Goal: Information Seeking & Learning: Learn about a topic

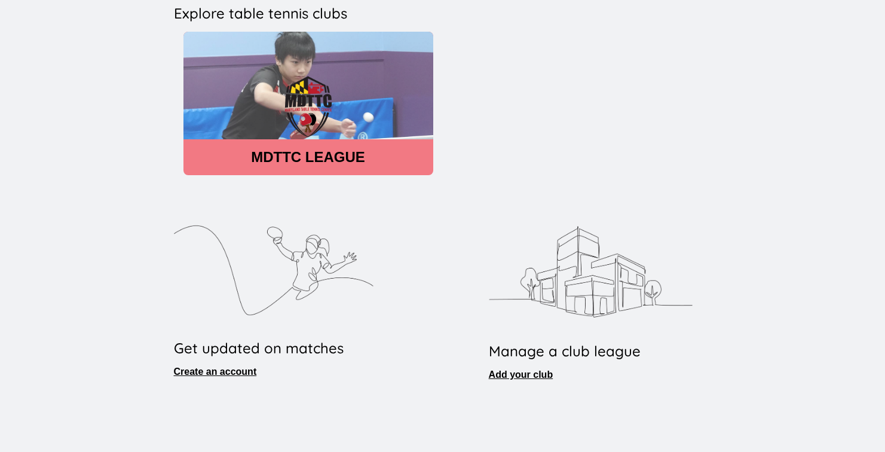
scroll to position [304, 0]
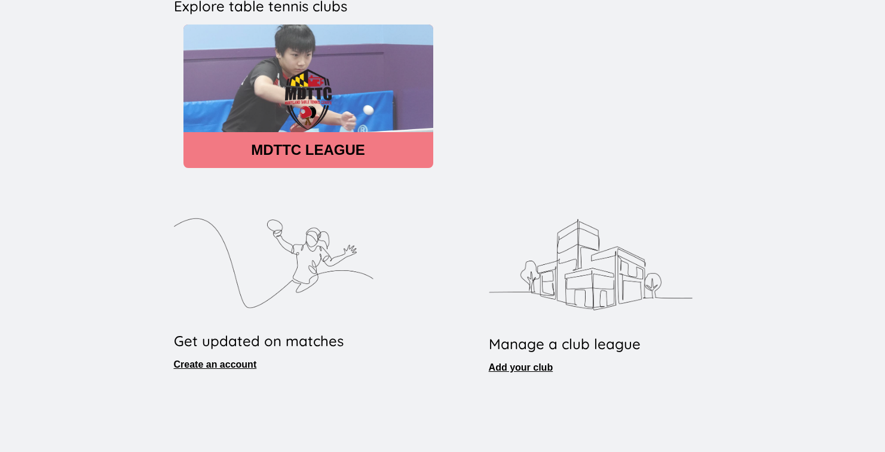
click at [296, 117] on img at bounding box center [308, 99] width 250 height 151
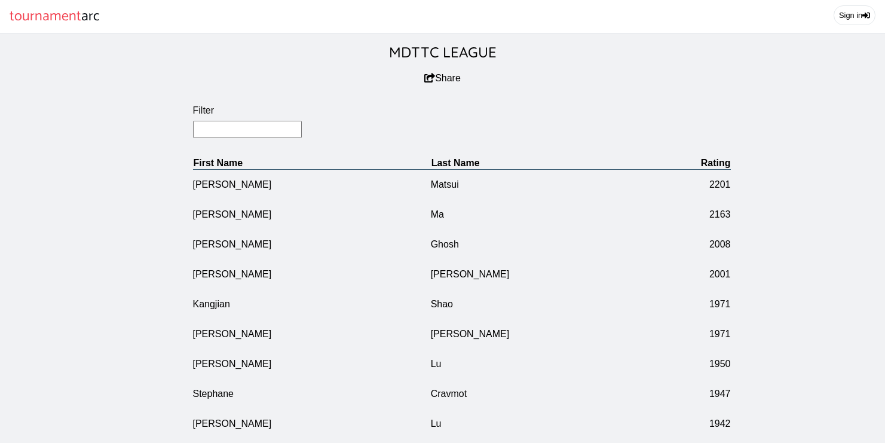
click at [264, 138] on input "Filter" at bounding box center [247, 129] width 109 height 17
click at [271, 138] on input "Filter" at bounding box center [247, 129] width 109 height 17
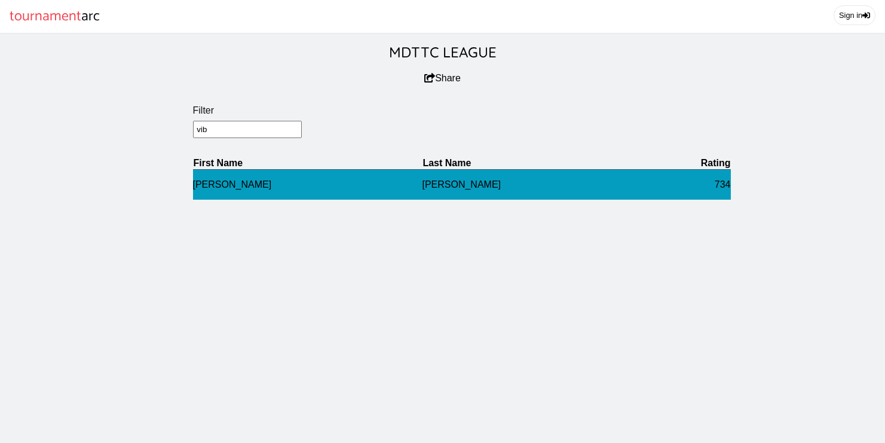
type input "vib"
click at [213, 198] on td "[PERSON_NAME]" at bounding box center [307, 184] width 229 height 30
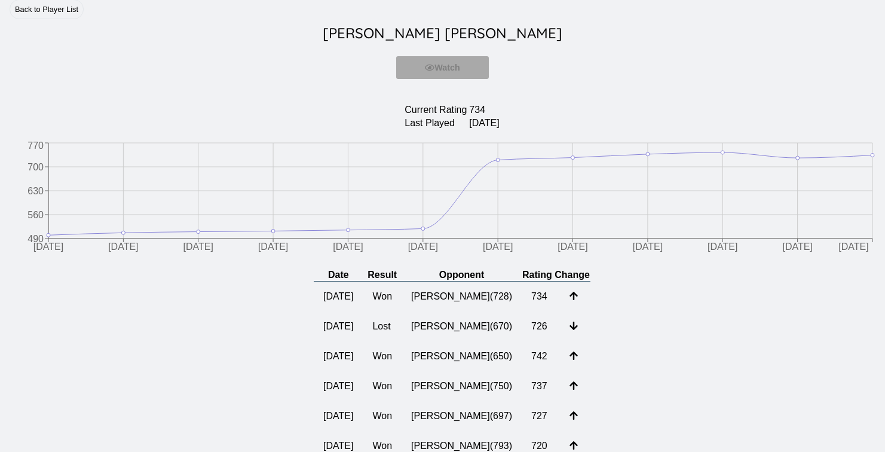
scroll to position [39, 0]
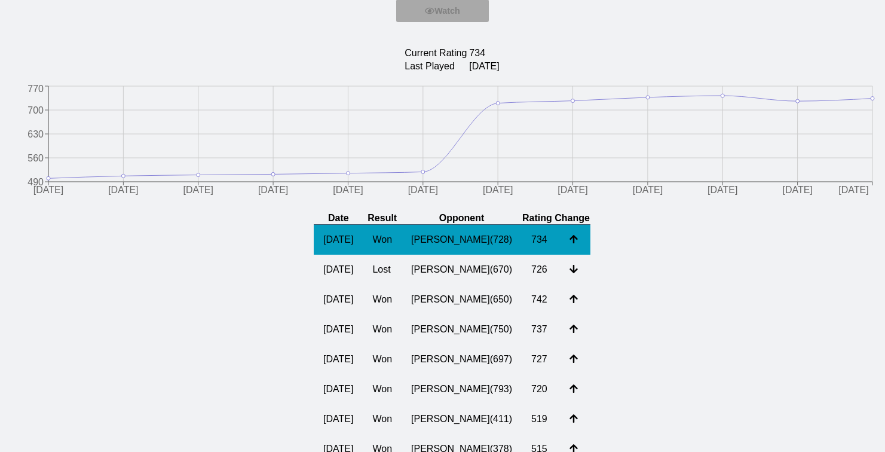
click at [430, 252] on td "[PERSON_NAME] ( 728 )" at bounding box center [462, 240] width 120 height 30
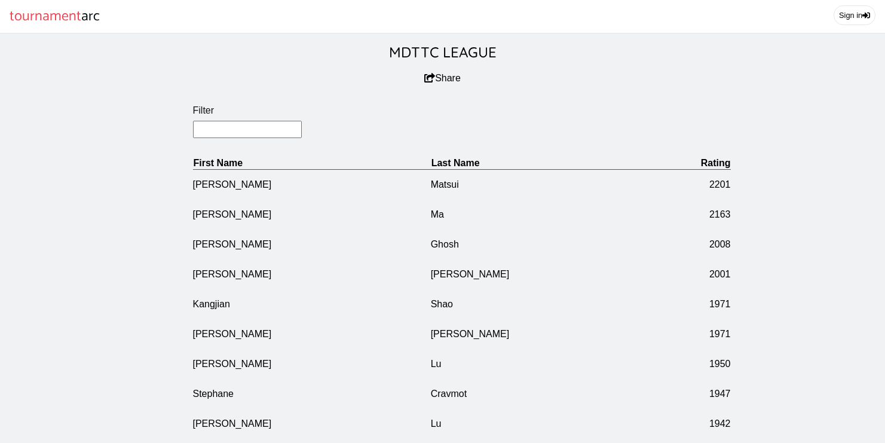
click at [244, 138] on input "Filter" at bounding box center [247, 129] width 109 height 17
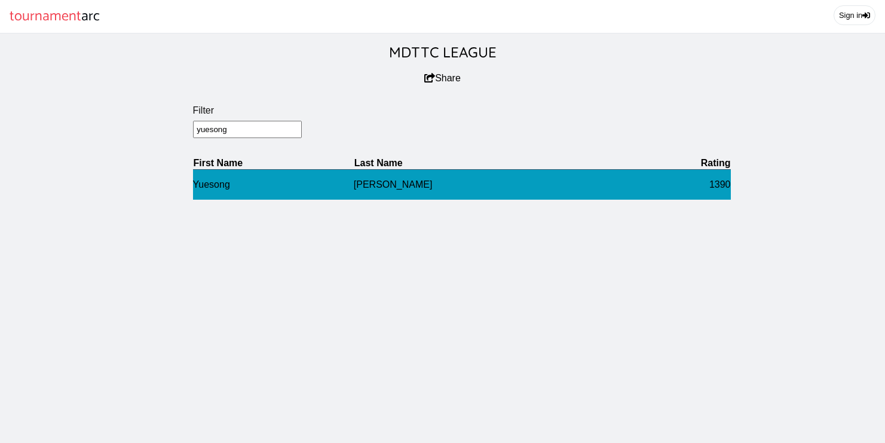
type input "yuesong"
click at [237, 200] on td "Yuesong" at bounding box center [273, 184] width 161 height 30
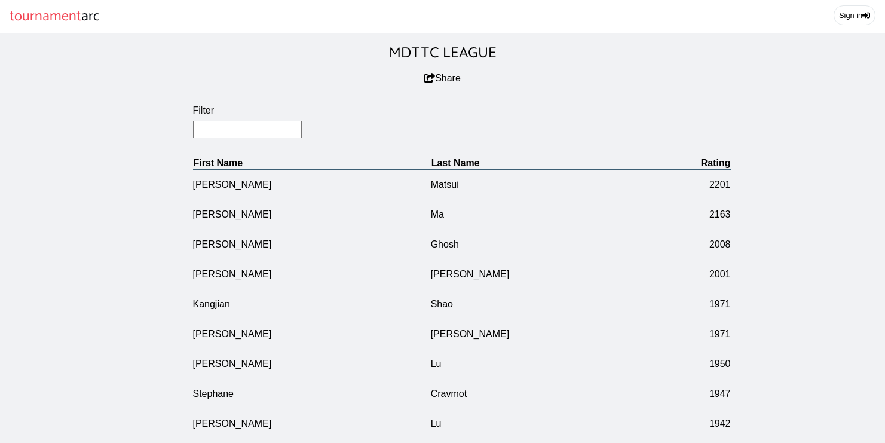
click at [239, 138] on input "Filter" at bounding box center [247, 129] width 109 height 17
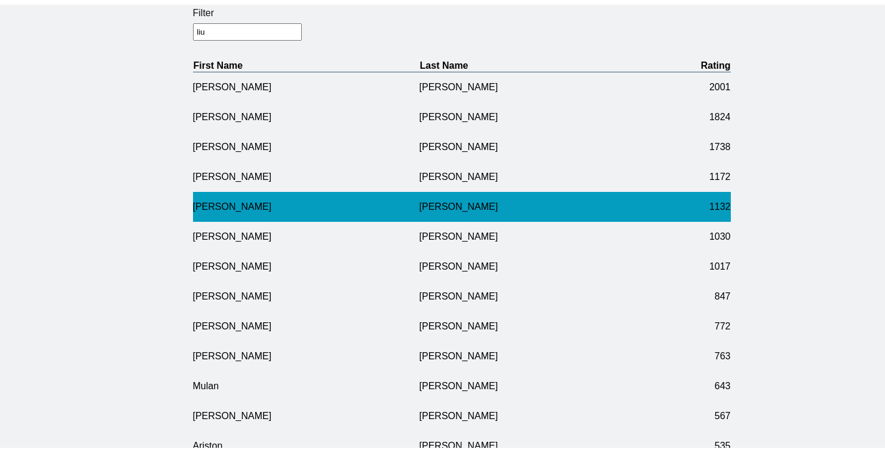
scroll to position [106, 0]
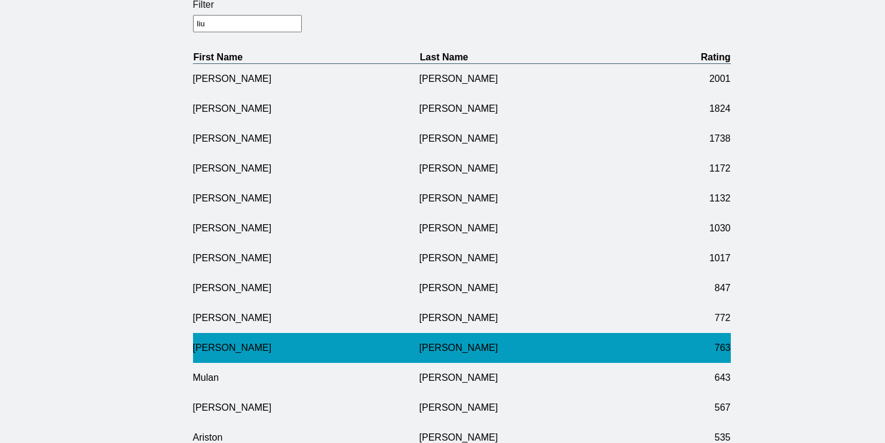
type input "liu"
click at [329, 358] on td "[PERSON_NAME]" at bounding box center [306, 348] width 226 height 30
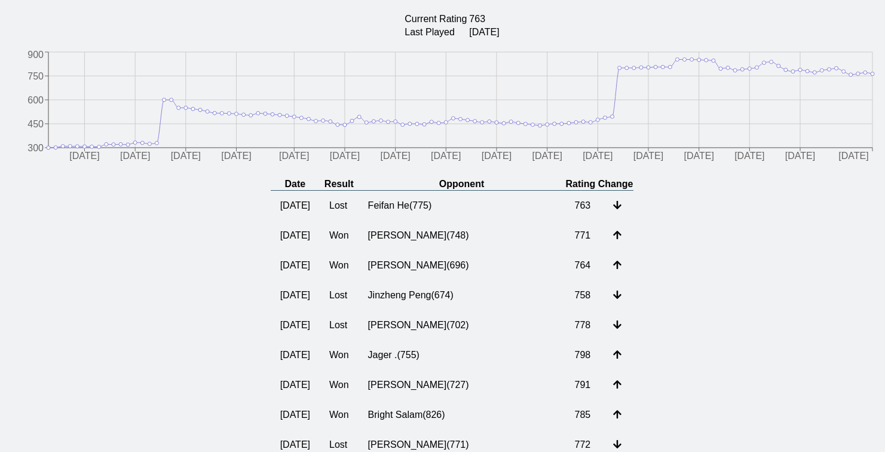
scroll to position [132, 0]
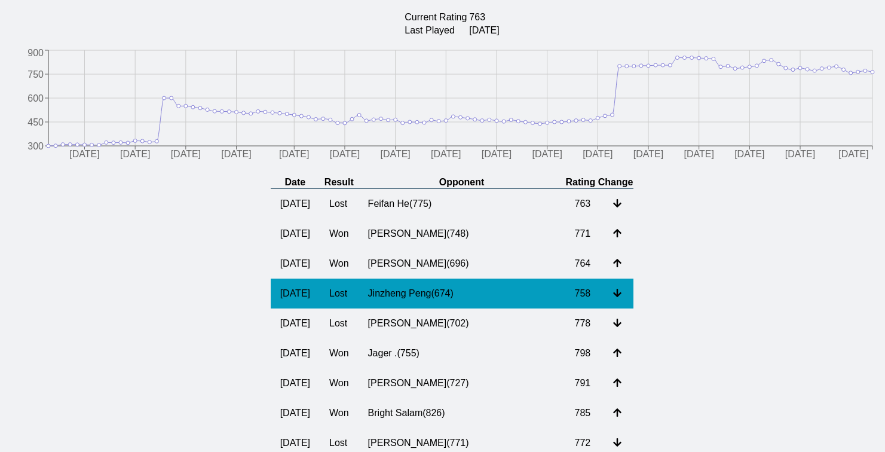
click at [459, 308] on td "Jinzheng Peng ( 674 )" at bounding box center [461, 293] width 207 height 30
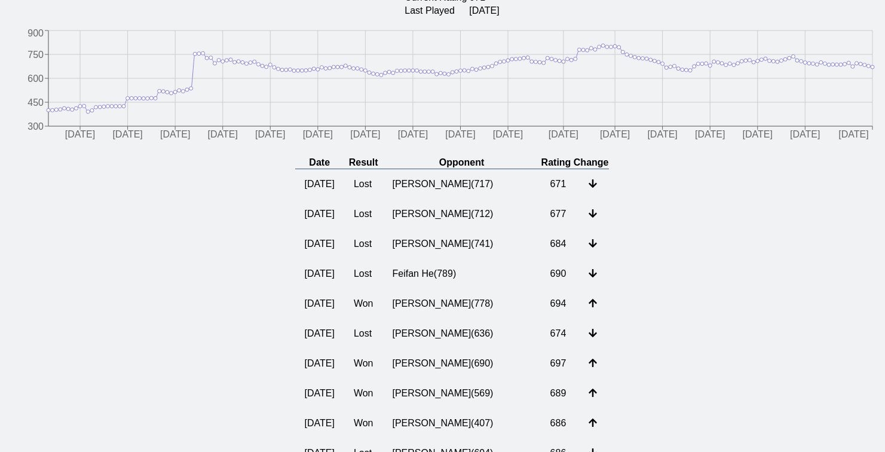
scroll to position [152, 0]
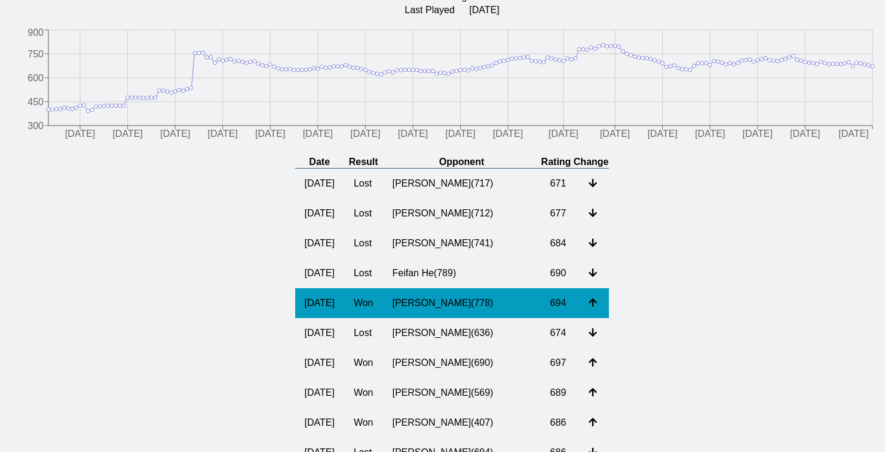
click at [419, 318] on td "[PERSON_NAME] ( 778 )" at bounding box center [461, 303] width 158 height 30
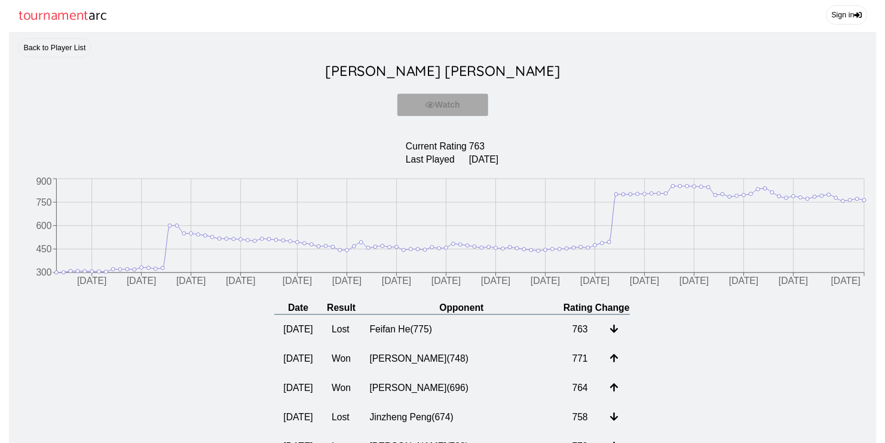
scroll to position [1, 0]
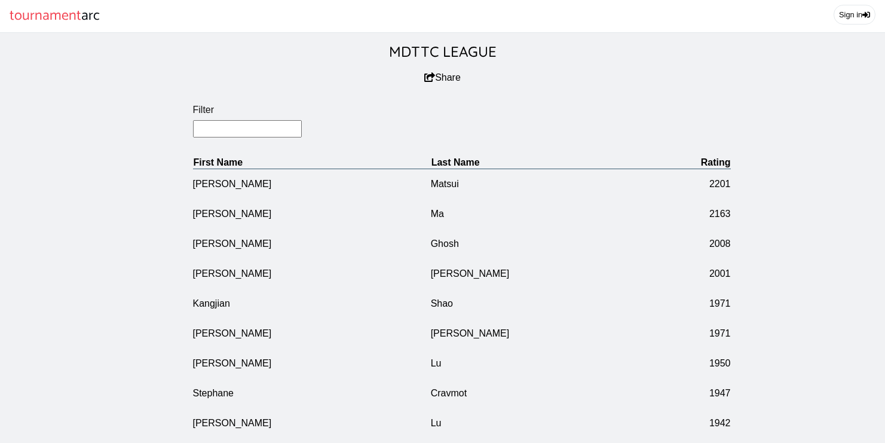
click at [244, 137] on input "Filter" at bounding box center [247, 128] width 109 height 17
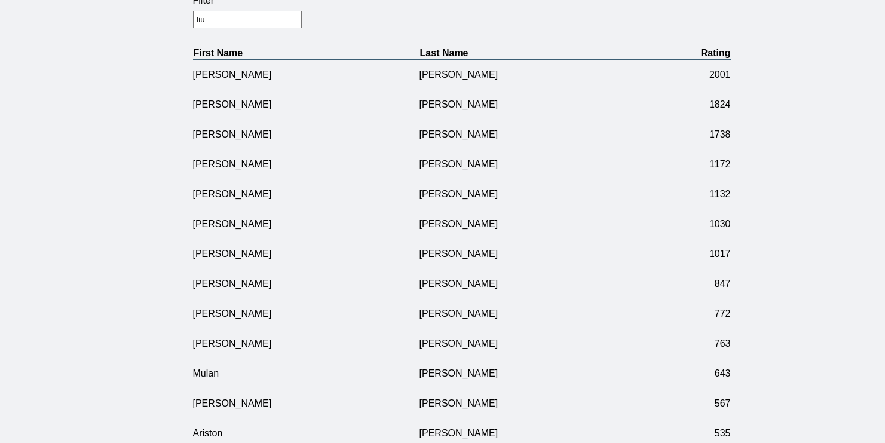
scroll to position [118, 0]
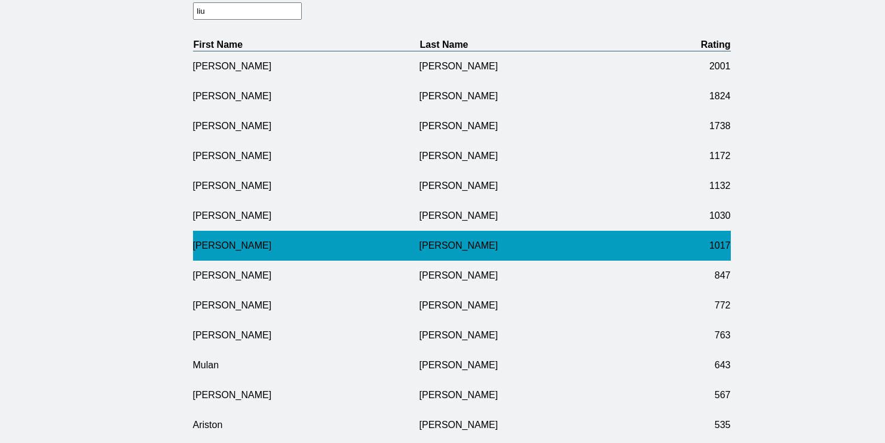
type input "liu"
click at [208, 256] on td "[PERSON_NAME]" at bounding box center [306, 246] width 226 height 30
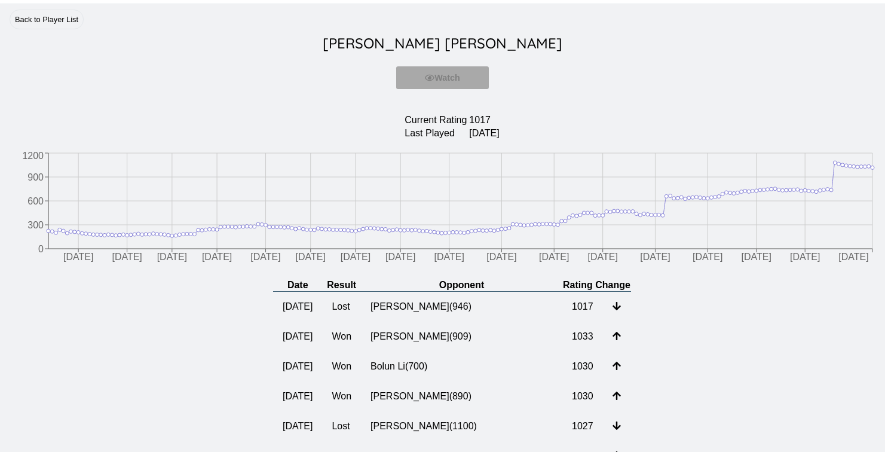
scroll to position [33, 0]
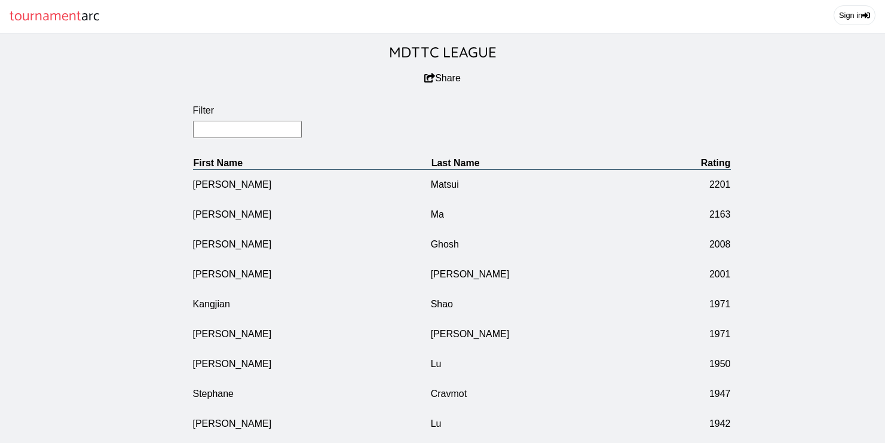
click at [213, 138] on input "Filter" at bounding box center [247, 129] width 109 height 17
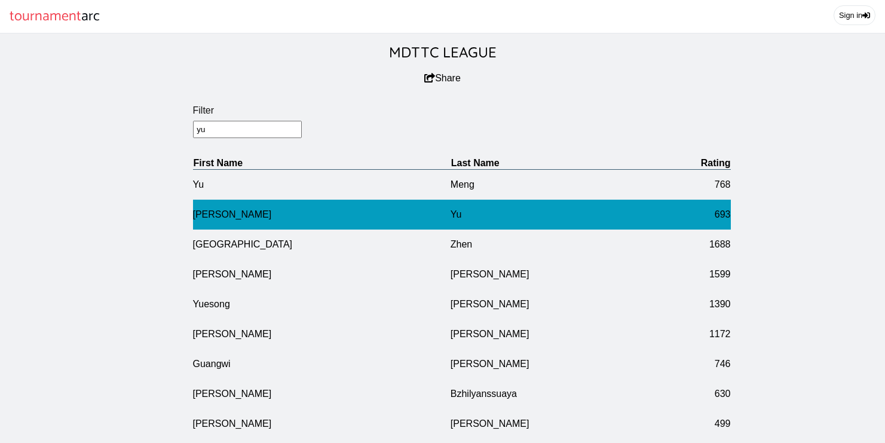
type input "yu"
click at [203, 227] on td "[PERSON_NAME]" at bounding box center [322, 215] width 258 height 30
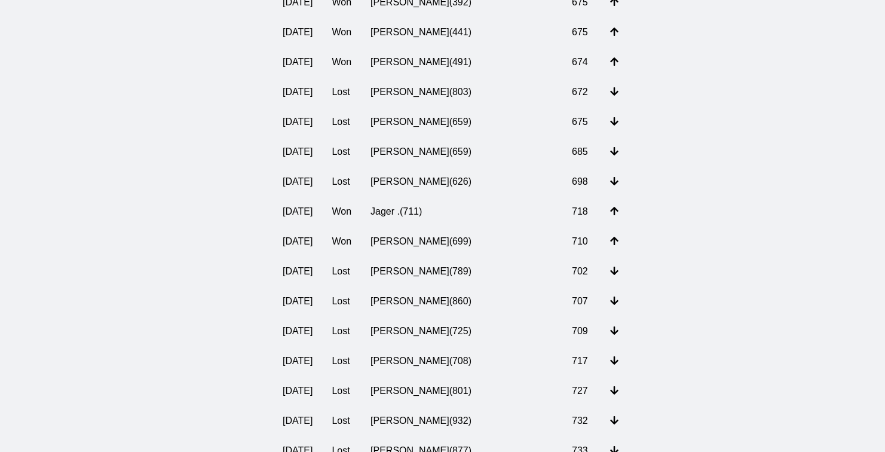
scroll to position [1863, 0]
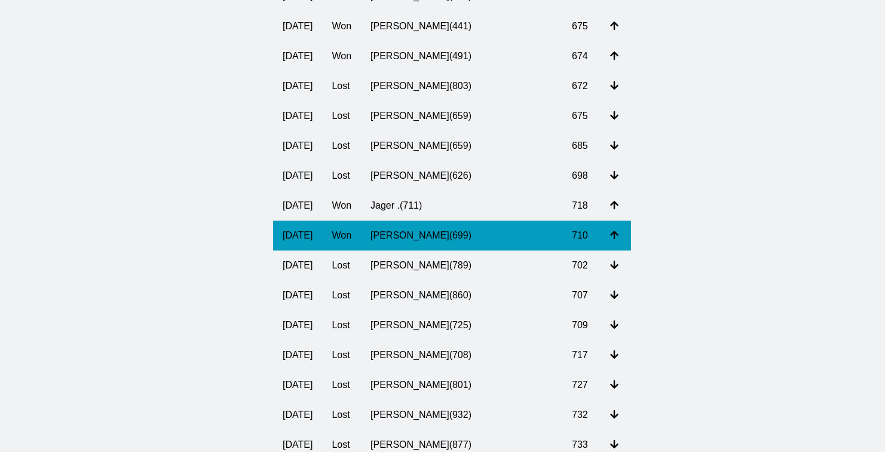
click at [435, 250] on td "[PERSON_NAME] ( 699 )" at bounding box center [461, 235] width 201 height 30
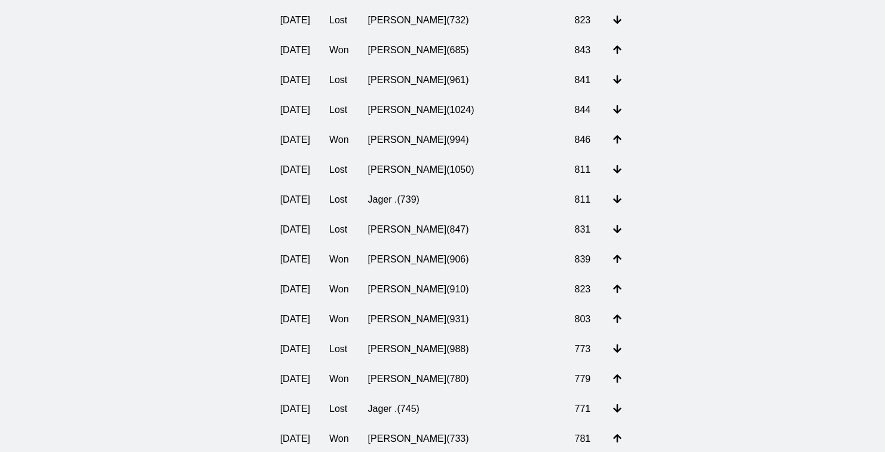
scroll to position [598, 0]
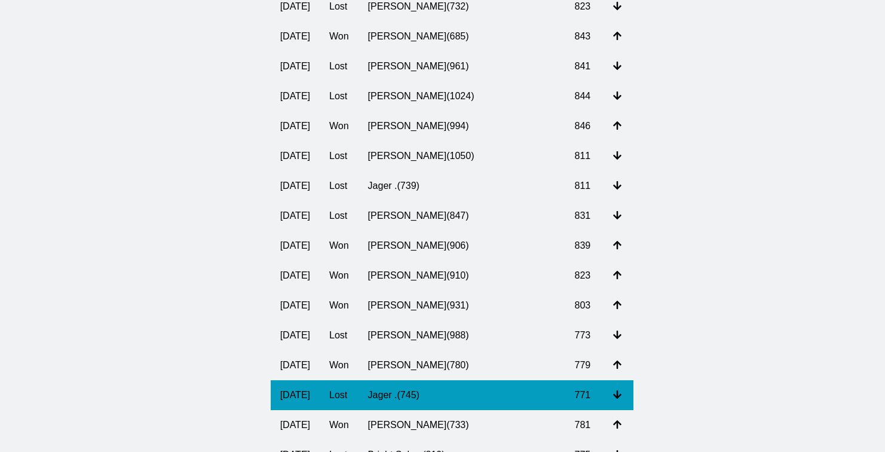
click at [421, 410] on td "Jager . ( 745 )" at bounding box center [461, 395] width 207 height 30
